Goal: Information Seeking & Learning: Learn about a topic

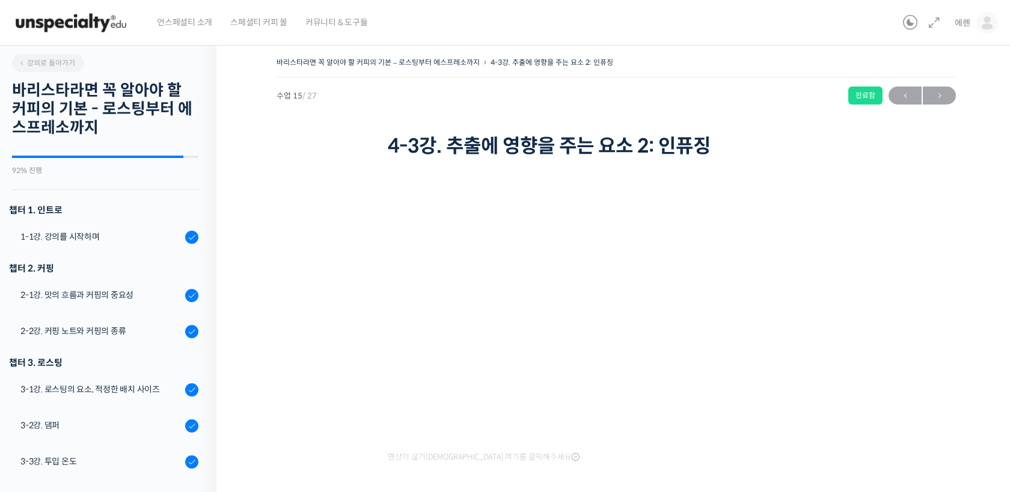
scroll to position [688, 0]
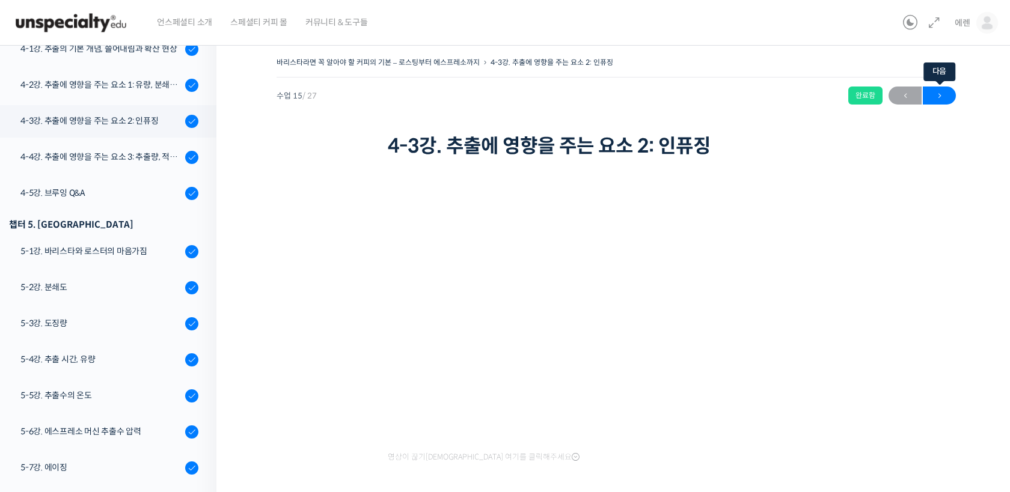
click at [940, 99] on span "→" at bounding box center [939, 96] width 33 height 16
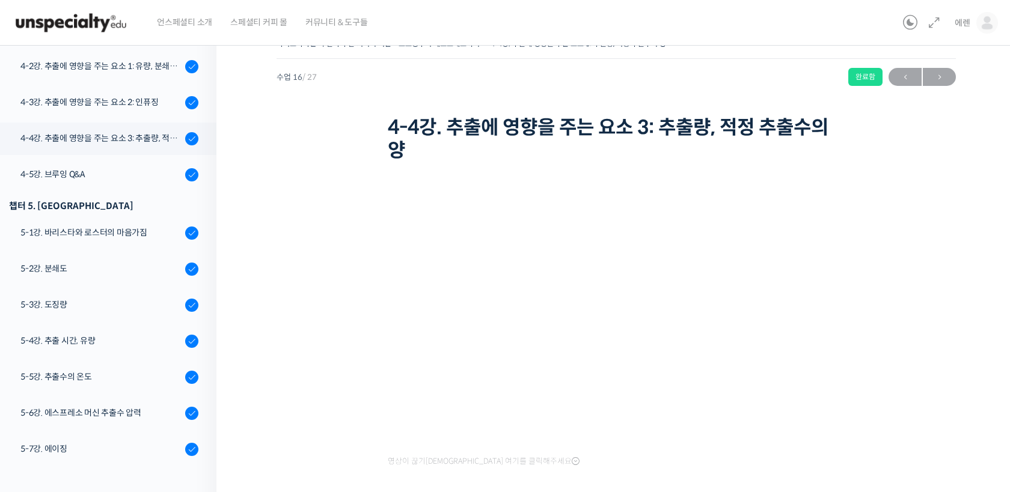
scroll to position [25, 0]
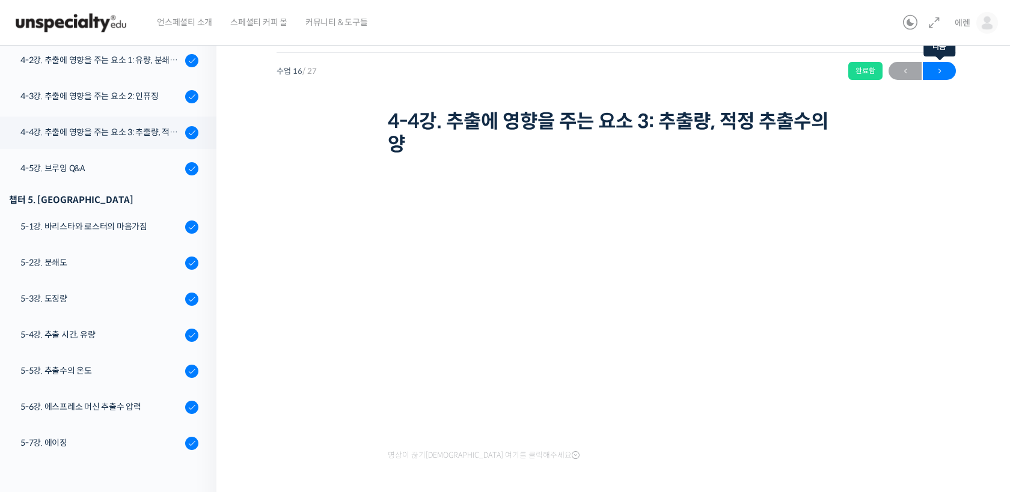
click at [937, 75] on span "→" at bounding box center [939, 71] width 33 height 16
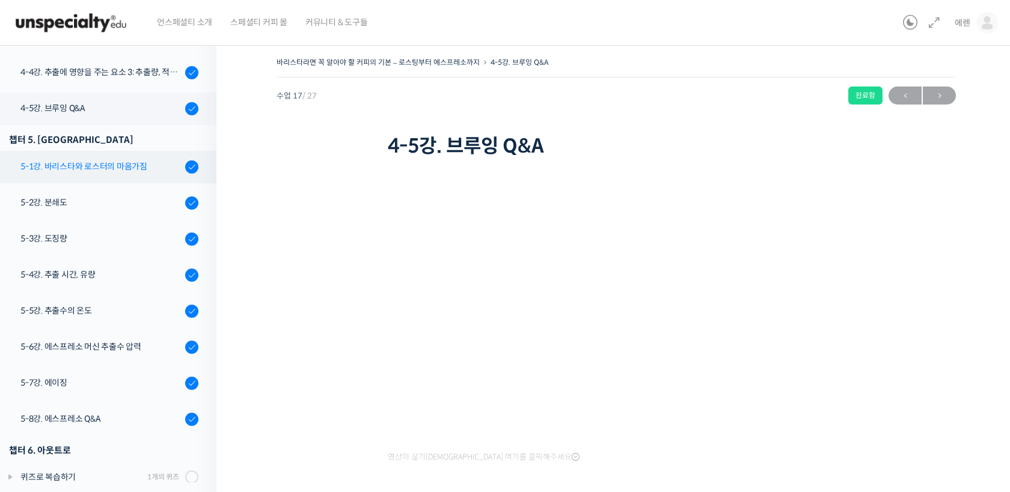
scroll to position [827, 0]
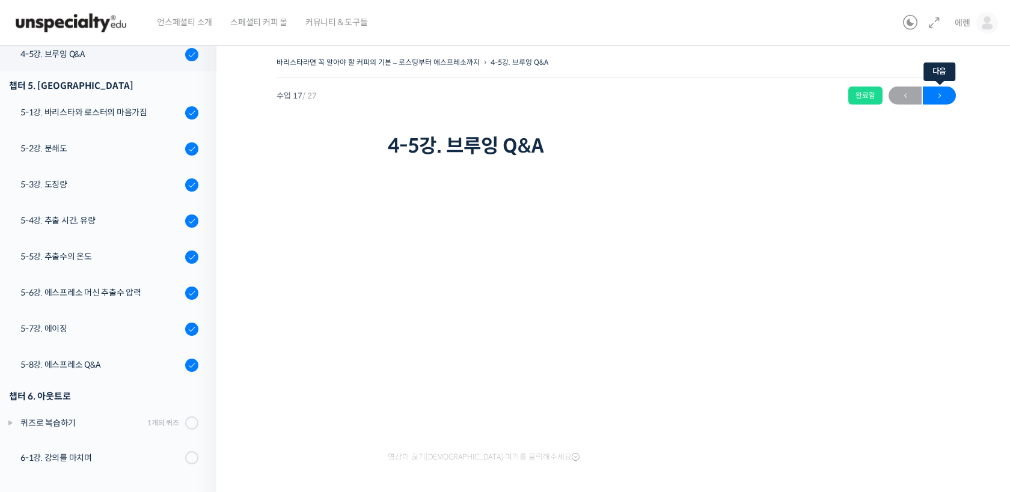
click at [949, 91] on span "→" at bounding box center [939, 96] width 33 height 16
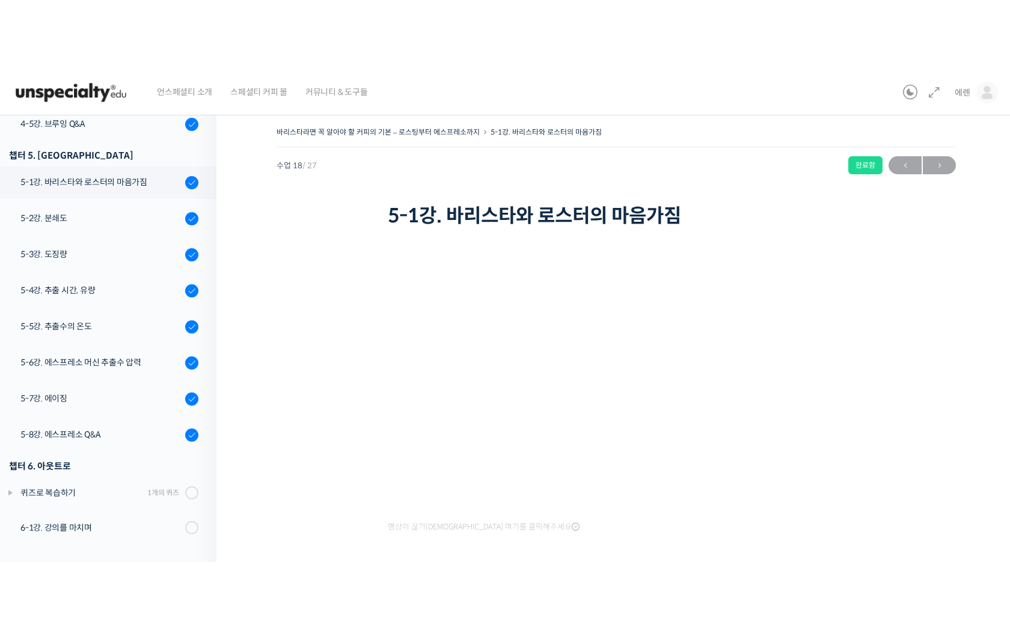
scroll to position [688, 0]
